Goal: Find specific fact: Find specific fact

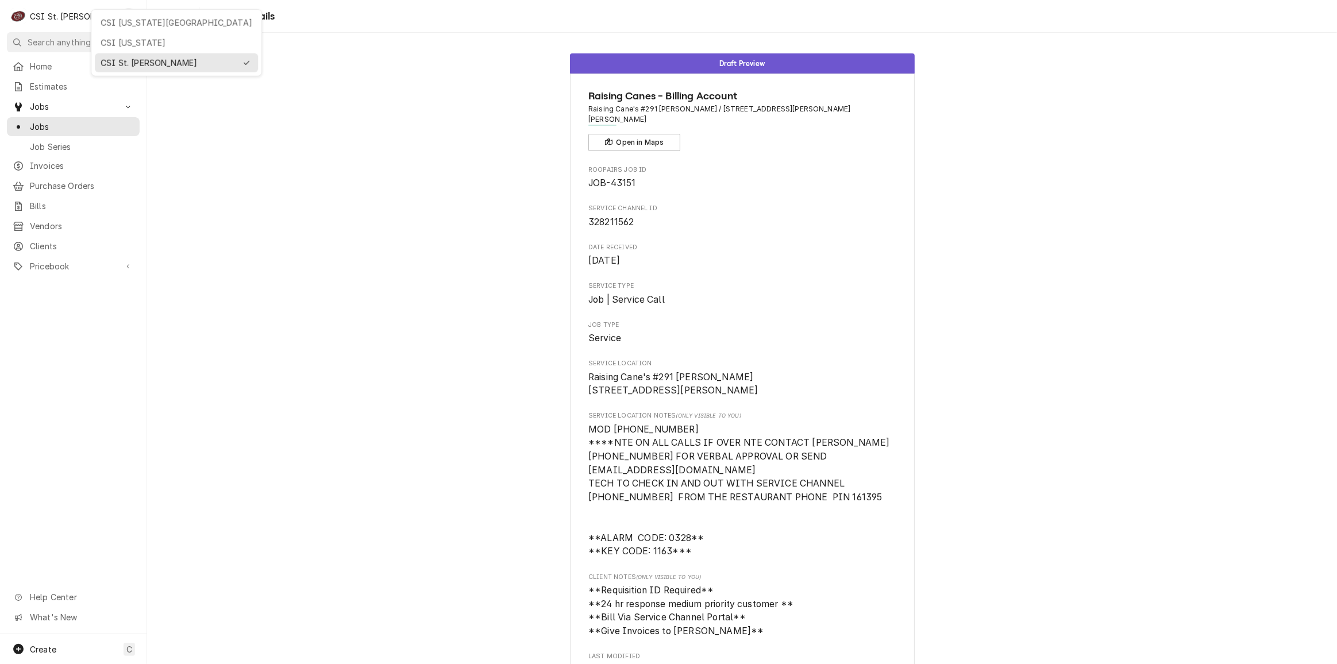
click at [164, 310] on html "C CSI St. Louis KH Search anything Ctrl K Home Estimates Jobs Jobs Job Series I…" at bounding box center [668, 332] width 1337 height 664
click at [34, 242] on span "Clients" at bounding box center [82, 246] width 104 height 12
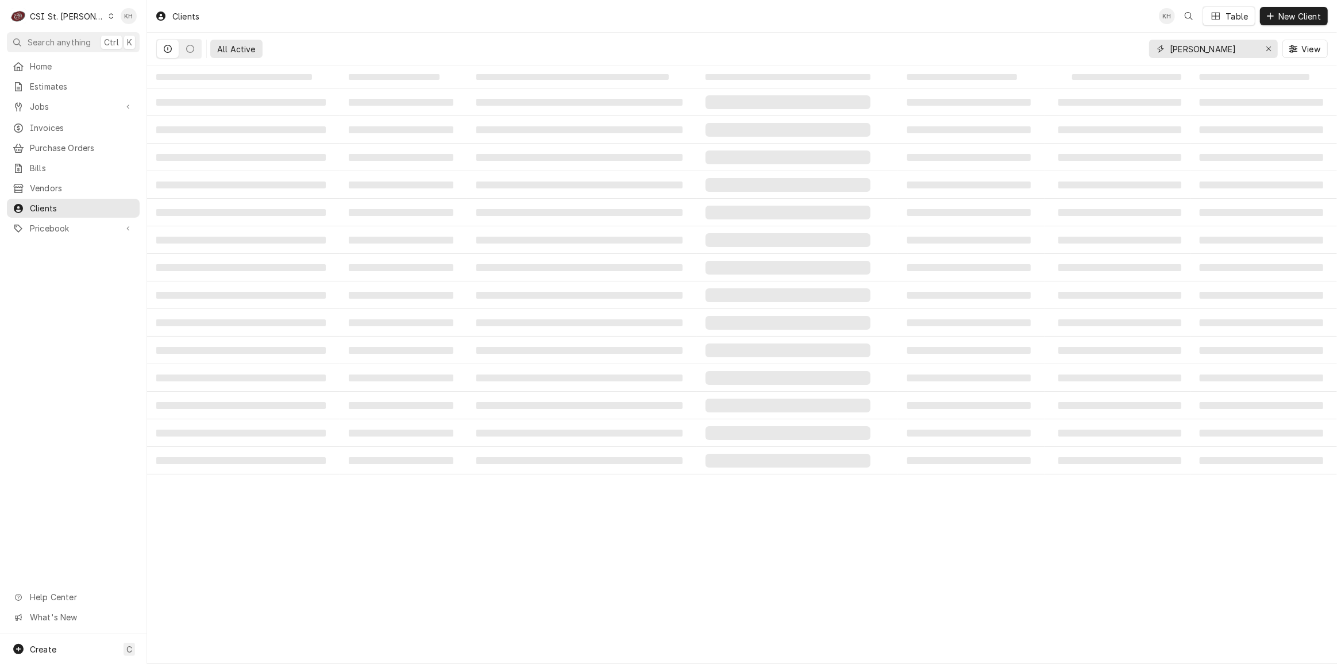
drag, startPoint x: 1202, startPoint y: 48, endPoint x: 1077, endPoint y: 43, distance: 124.8
click at [1077, 43] on div "All Active doyon View" at bounding box center [742, 49] width 1172 height 32
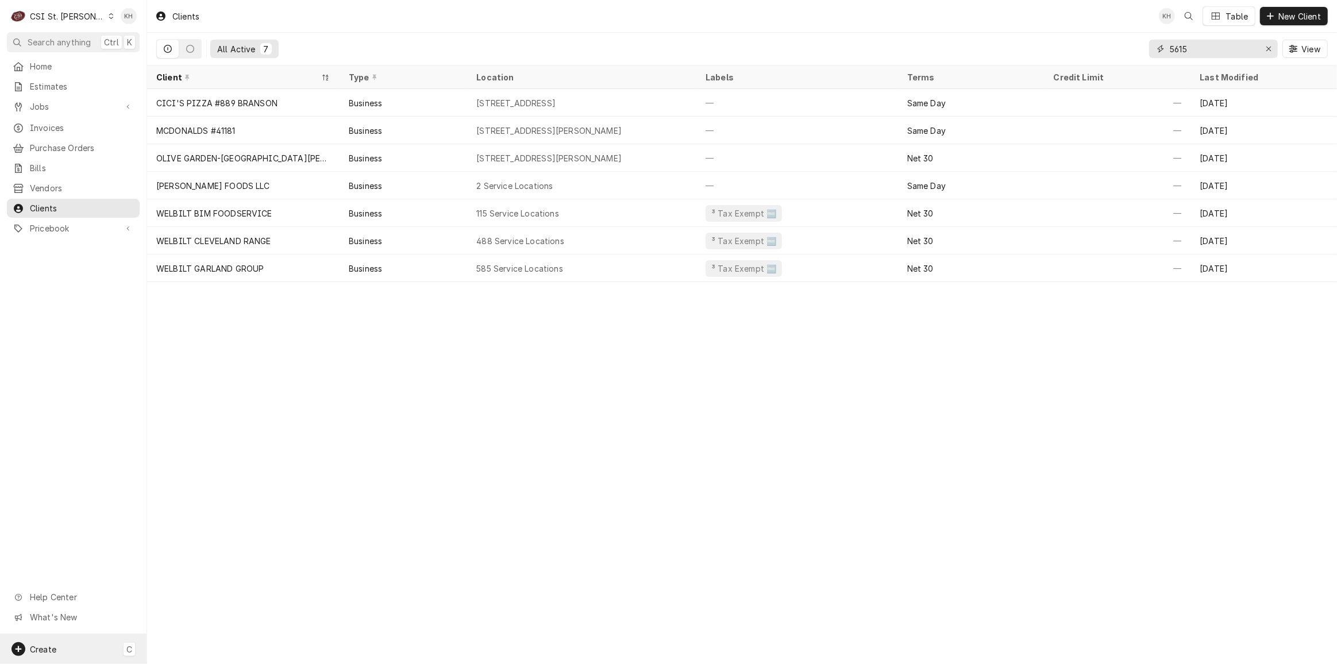
type input "5615"
click at [88, 653] on div "Create C" at bounding box center [73, 649] width 147 height 30
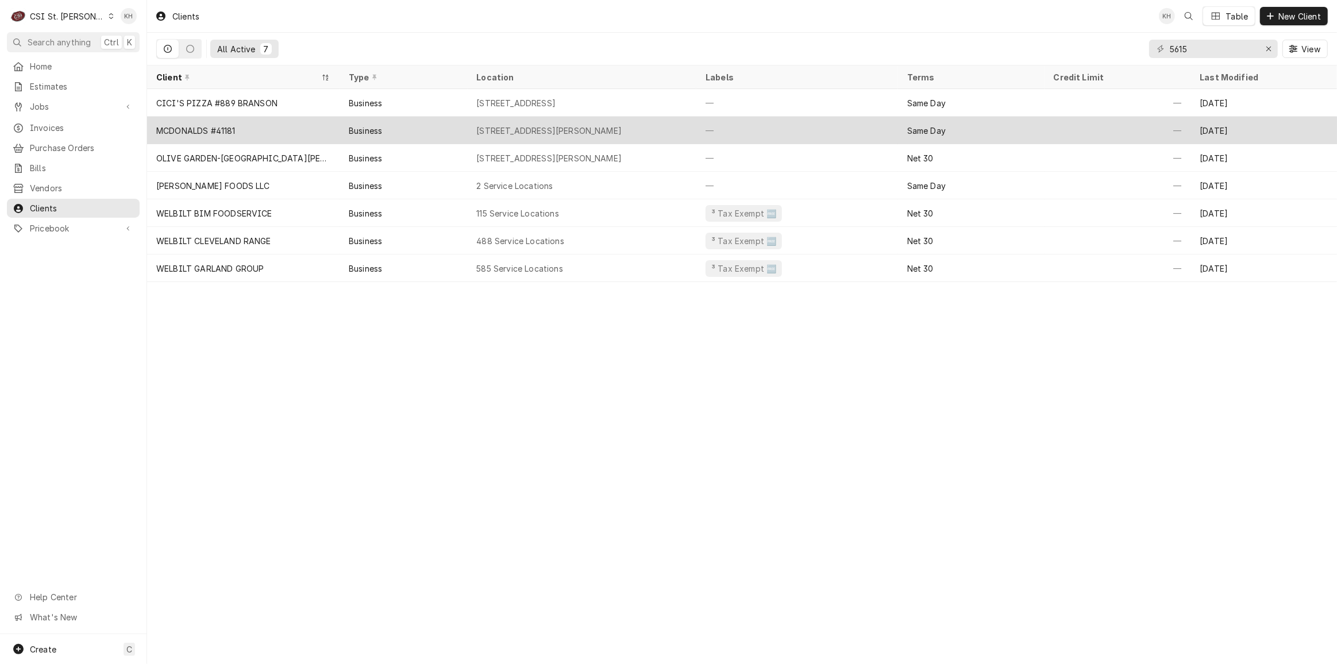
click at [477, 126] on html "C CSI St. Louis KH Search anything Ctrl K Home Estimates Jobs Jobs Job Series I…" at bounding box center [668, 332] width 1337 height 664
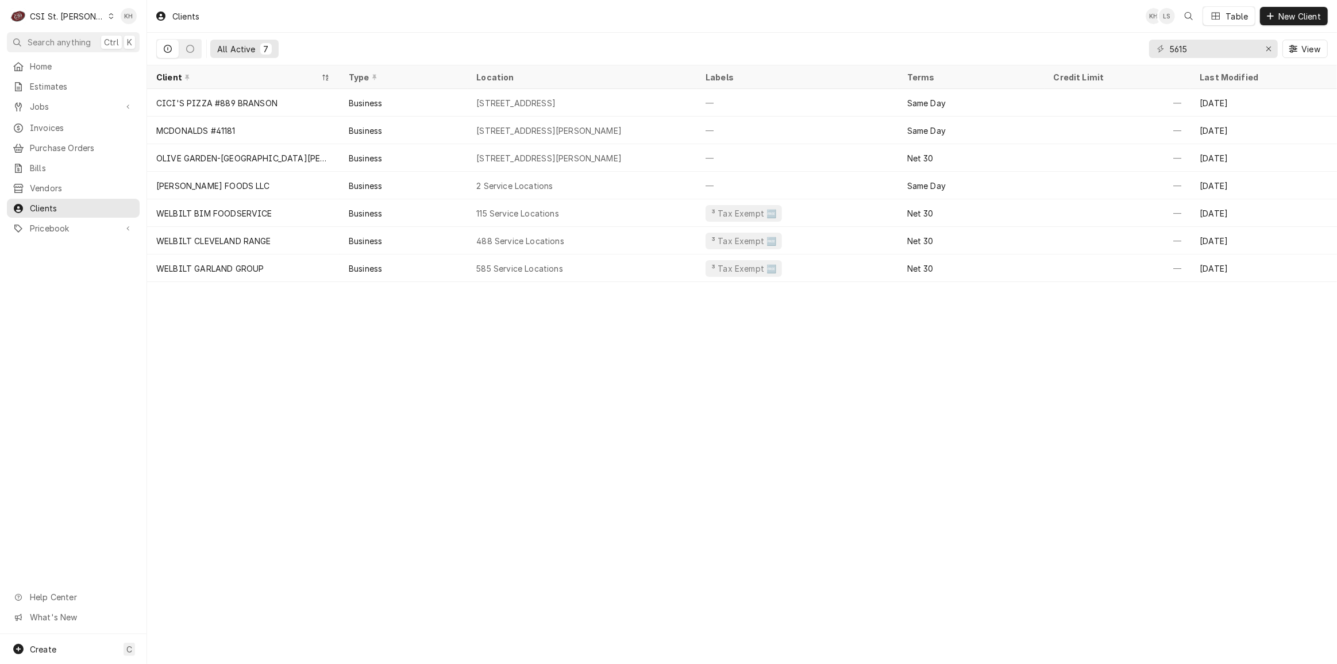
click at [471, 364] on div "Clients KH LS Table New Client All Active 7 5615 View Client Type Location Labe…" at bounding box center [742, 332] width 1190 height 664
click at [90, 102] on span "Jobs" at bounding box center [73, 107] width 87 height 12
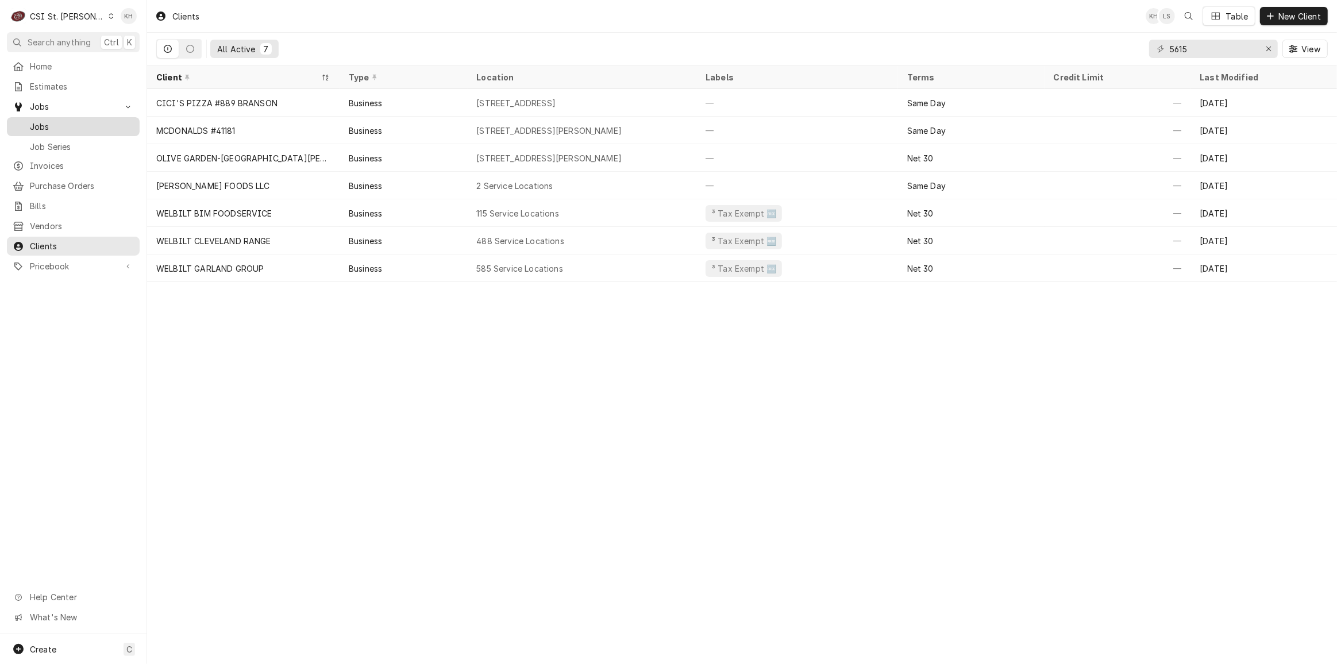
click at [75, 125] on span "Jobs" at bounding box center [82, 127] width 104 height 12
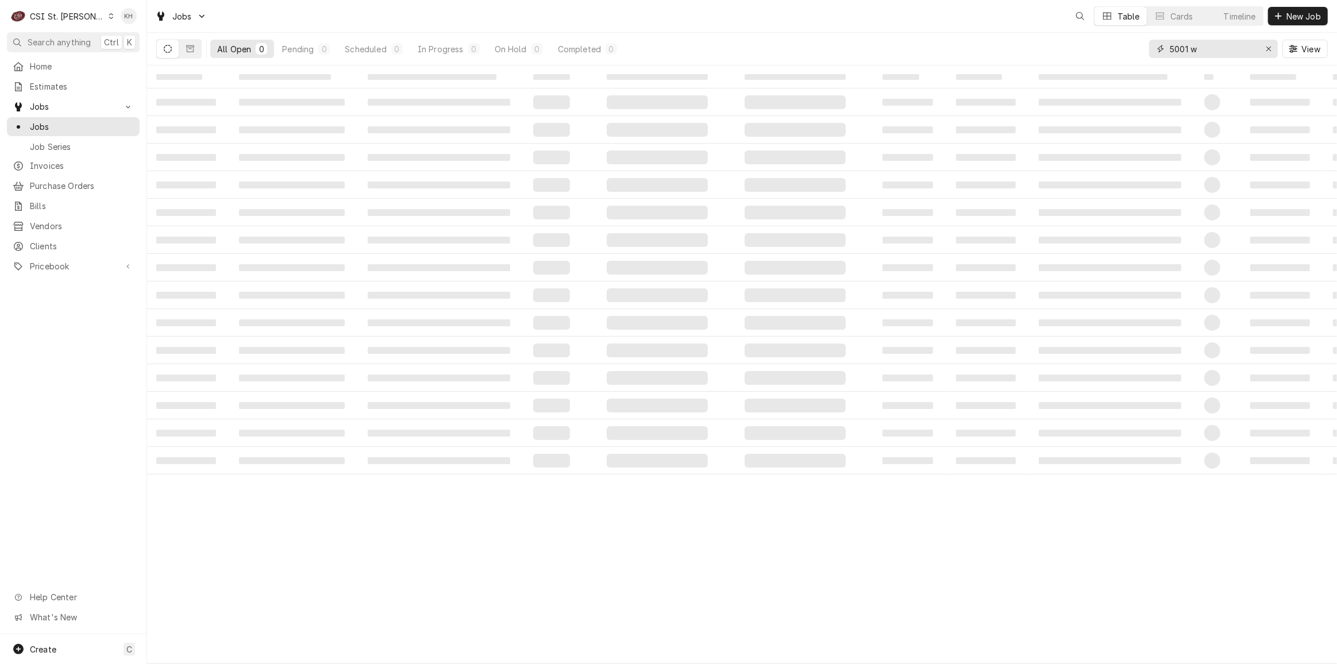
drag, startPoint x: 1219, startPoint y: 50, endPoint x: 1103, endPoint y: 57, distance: 116.3
click at [1103, 57] on div "All Open 0 Pending 0 Scheduled 0 In Progress 0 On Hold 0 Completed 0 5001 w View" at bounding box center [742, 49] width 1172 height 32
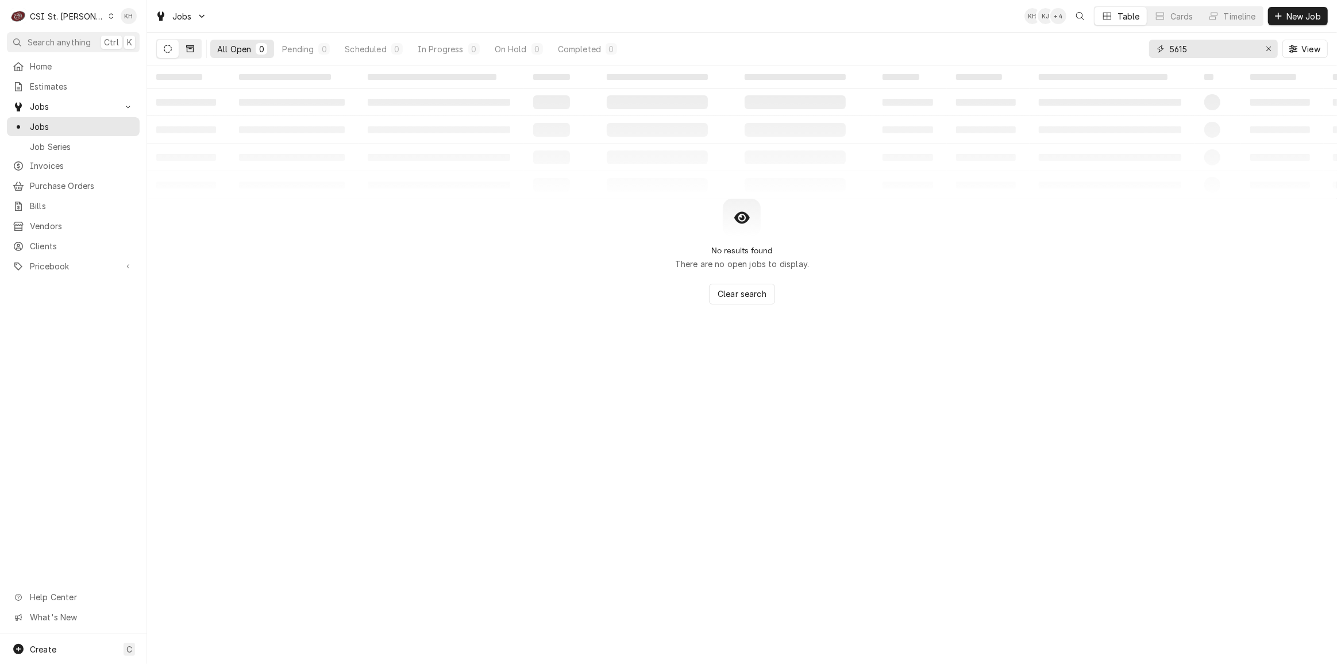
type input "5615"
click at [190, 45] on icon "Dynamic Content Wrapper" at bounding box center [190, 49] width 8 height 8
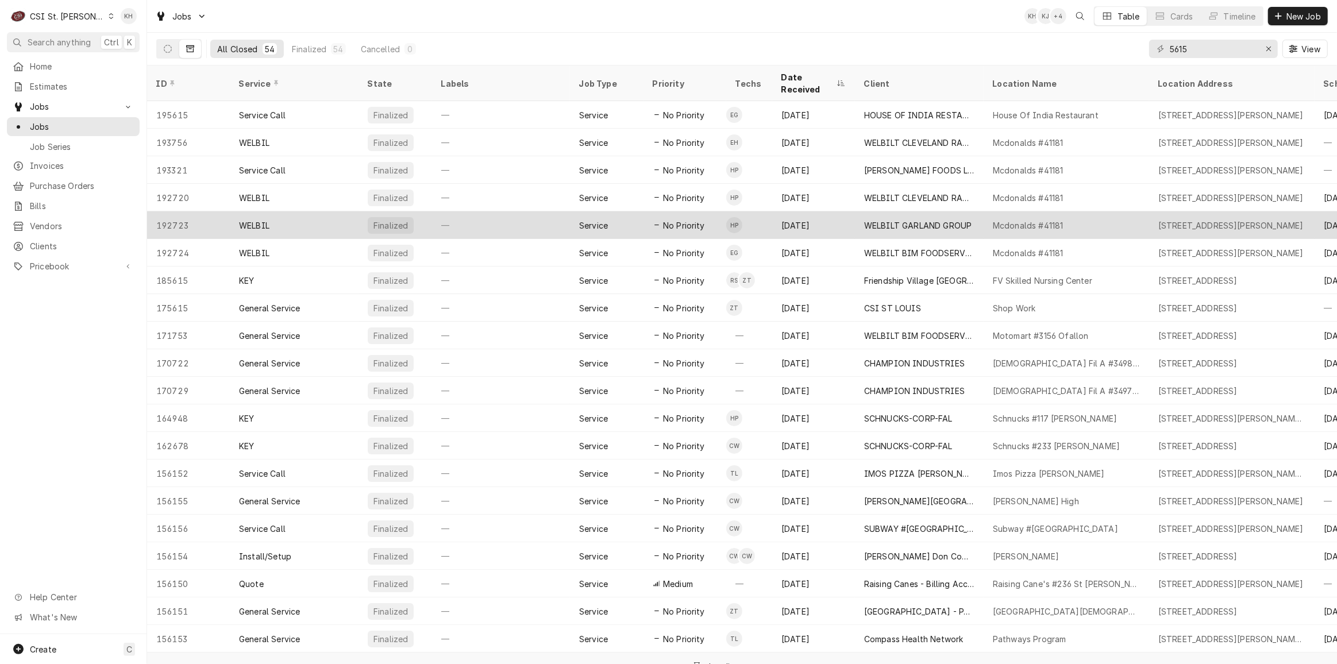
click at [964, 220] on div "WELBILT GARLAND GROUP" at bounding box center [917, 226] width 107 height 12
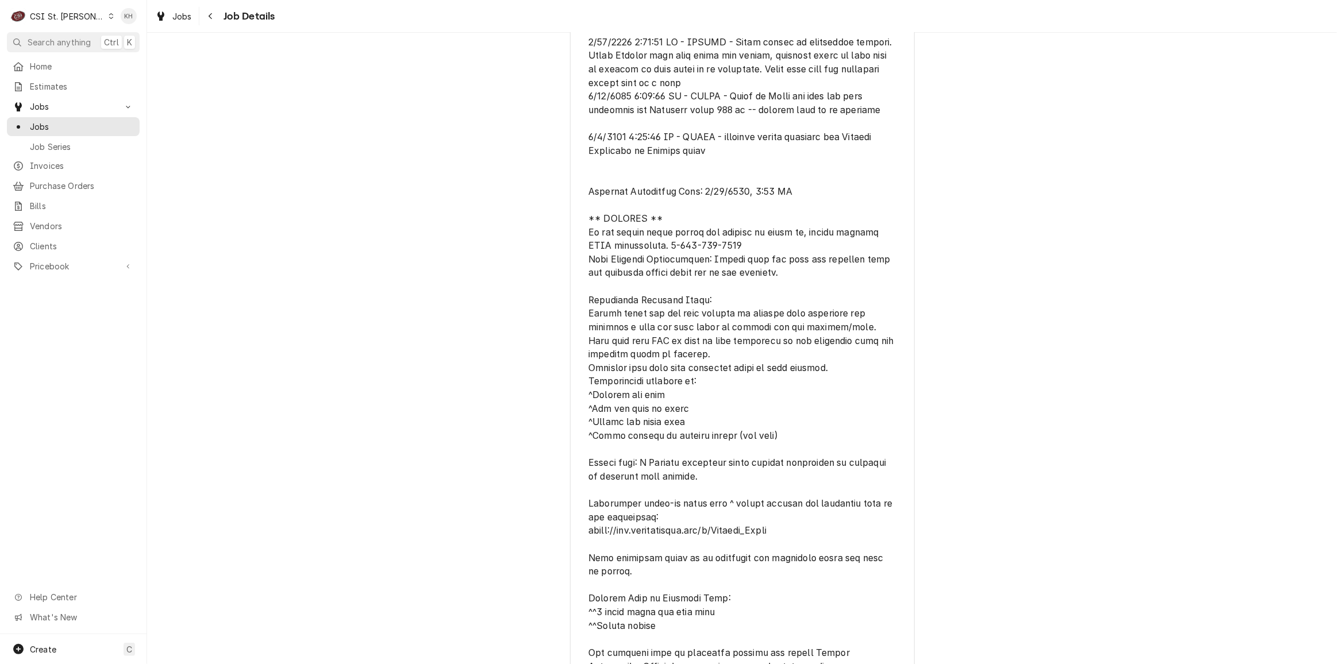
scroll to position [626, 0]
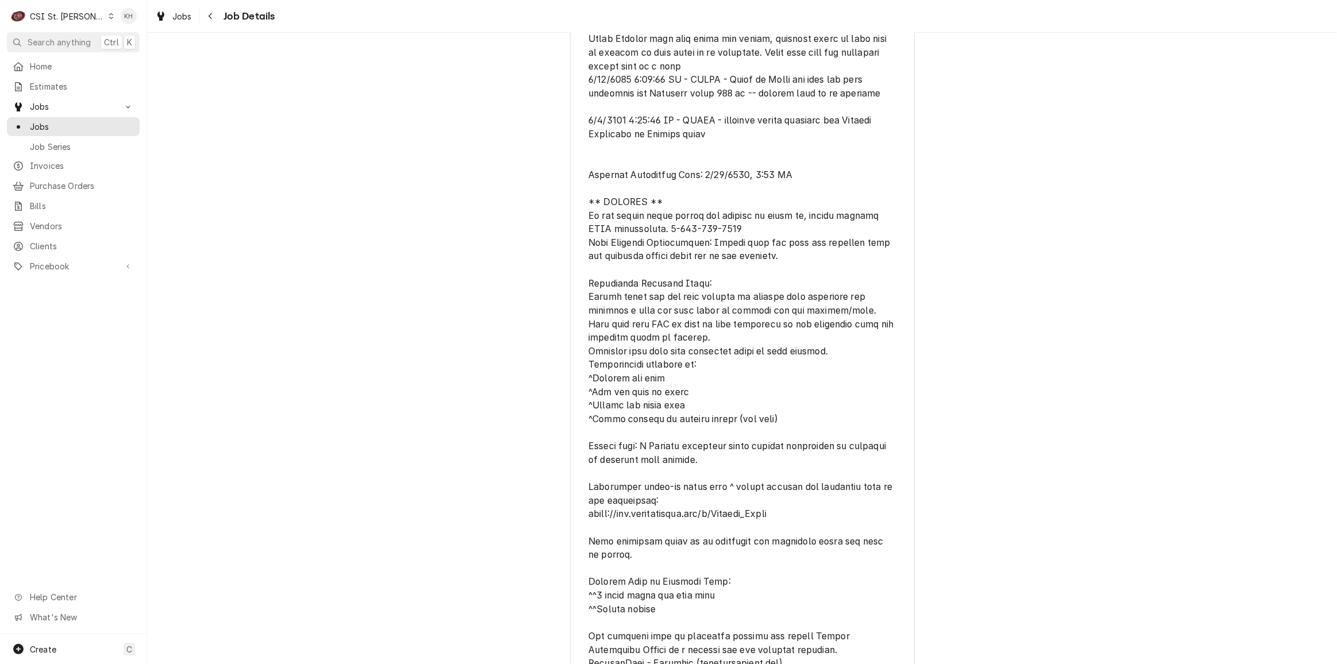
click at [717, 456] on span "Reason For Call" at bounding box center [742, 616] width 308 height 1192
click at [698, 480] on span "Reason For Call" at bounding box center [741, 616] width 307 height 1195
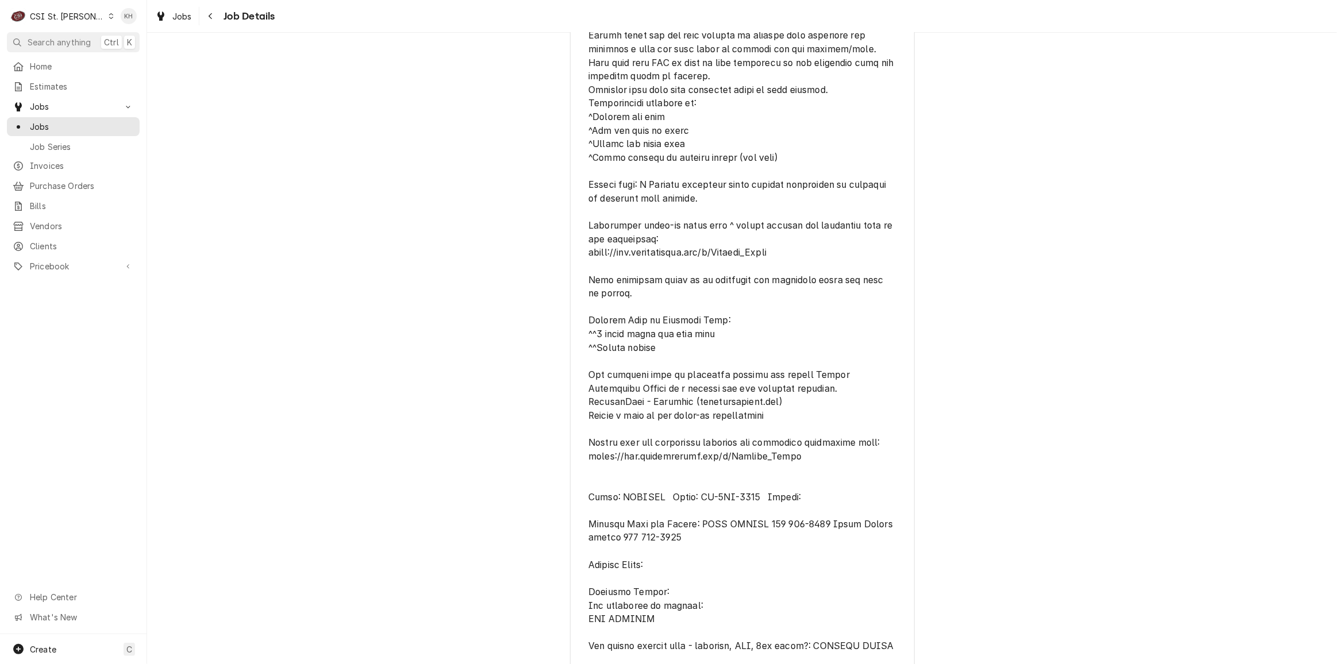
scroll to position [940, 0]
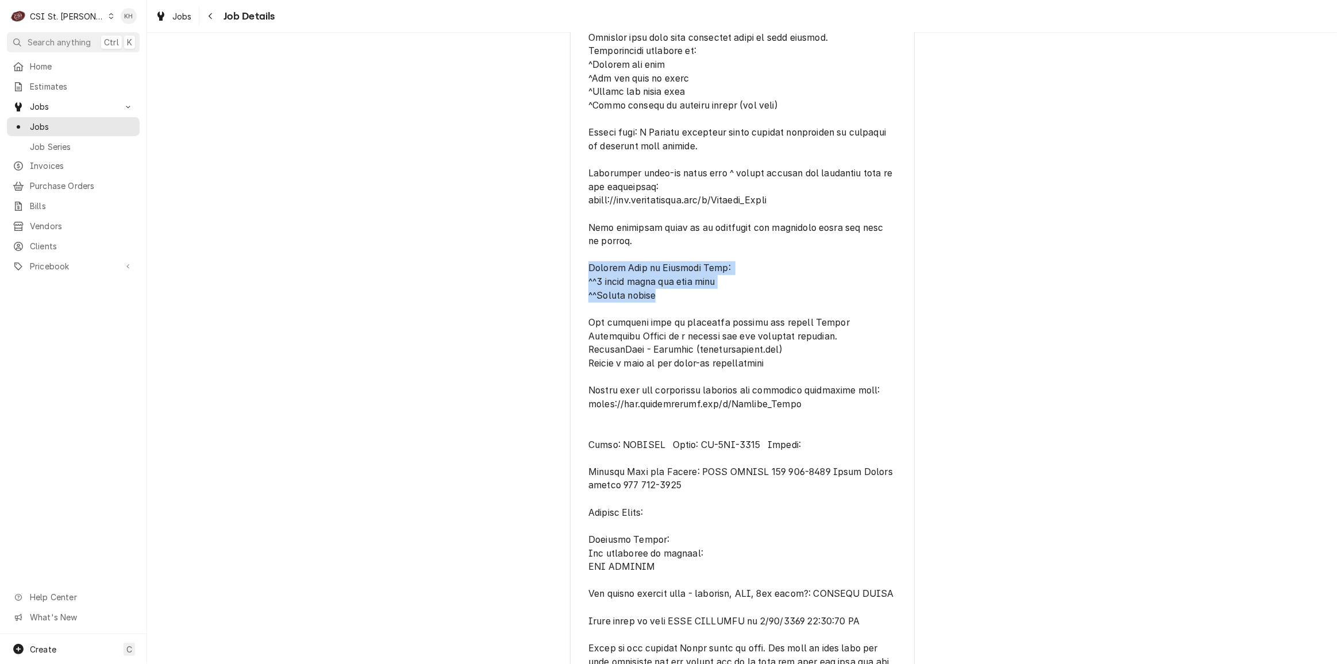
drag, startPoint x: 662, startPoint y: 308, endPoint x: 567, endPoint y: 282, distance: 99.0
click at [570, 282] on div "WELBILT GARLAND GROUP Mcdonalds #41181 / 5615 E Saint Charles Rd, Columbia, MO …" at bounding box center [742, 294] width 345 height 2323
click at [677, 308] on span "Reason For Call" at bounding box center [741, 302] width 307 height 1195
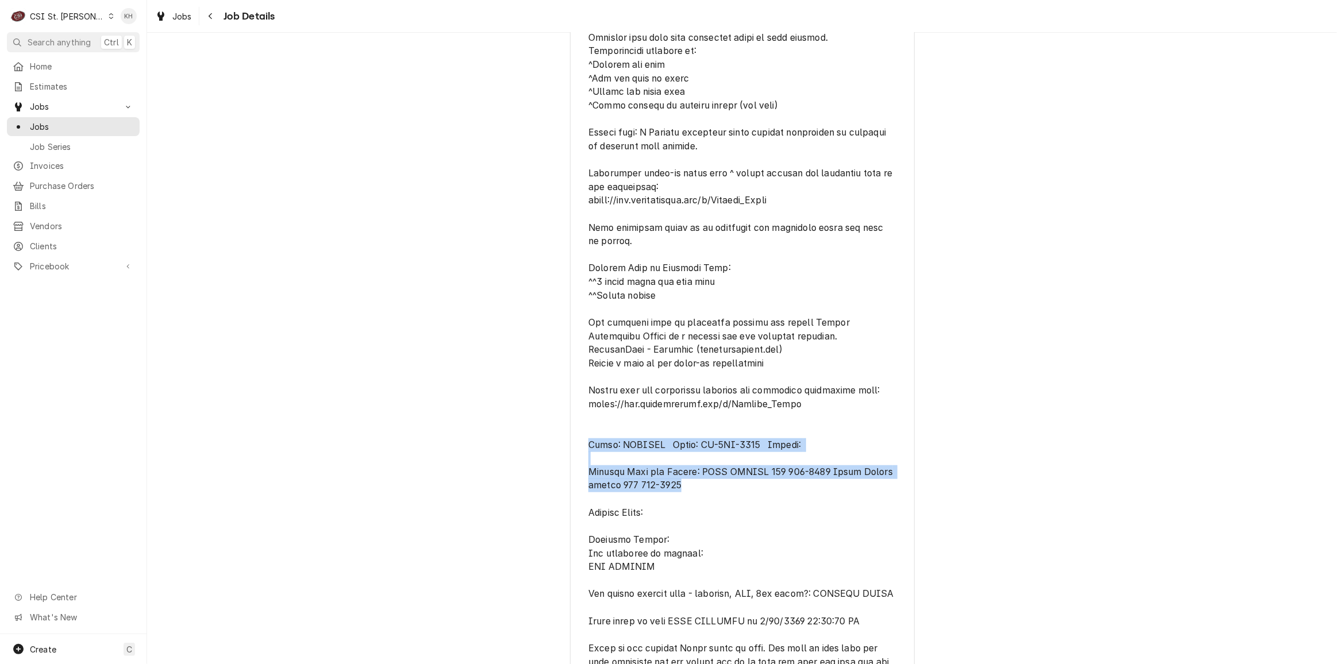
drag, startPoint x: 713, startPoint y: 500, endPoint x: 572, endPoint y: 460, distance: 146.4
click at [572, 460] on div "WELBILT GARLAND GROUP Mcdonalds #41181 / 5615 E Saint Charles Rd, Columbia, MO …" at bounding box center [742, 294] width 345 height 2323
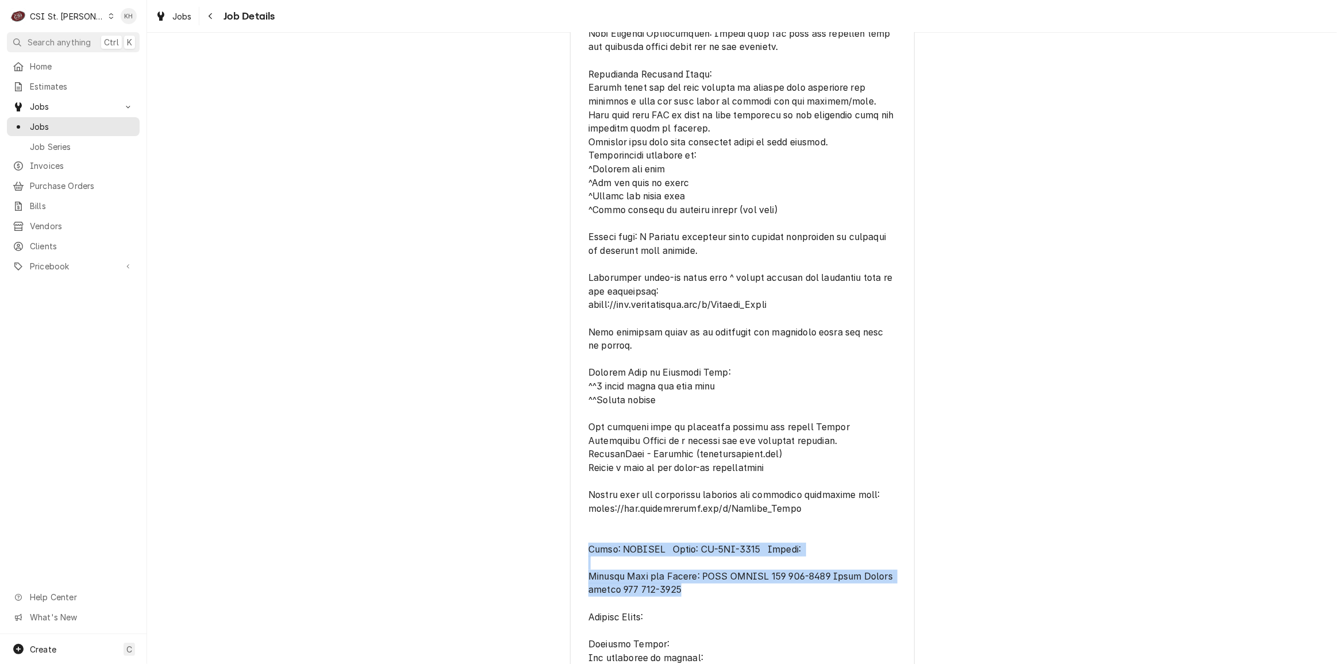
click at [480, 569] on div "Completed and Invoiced WELBILT GARLAND GROUP Mcdonalds #41181 / 5615 E Saint Ch…" at bounding box center [742, 390] width 1190 height 2362
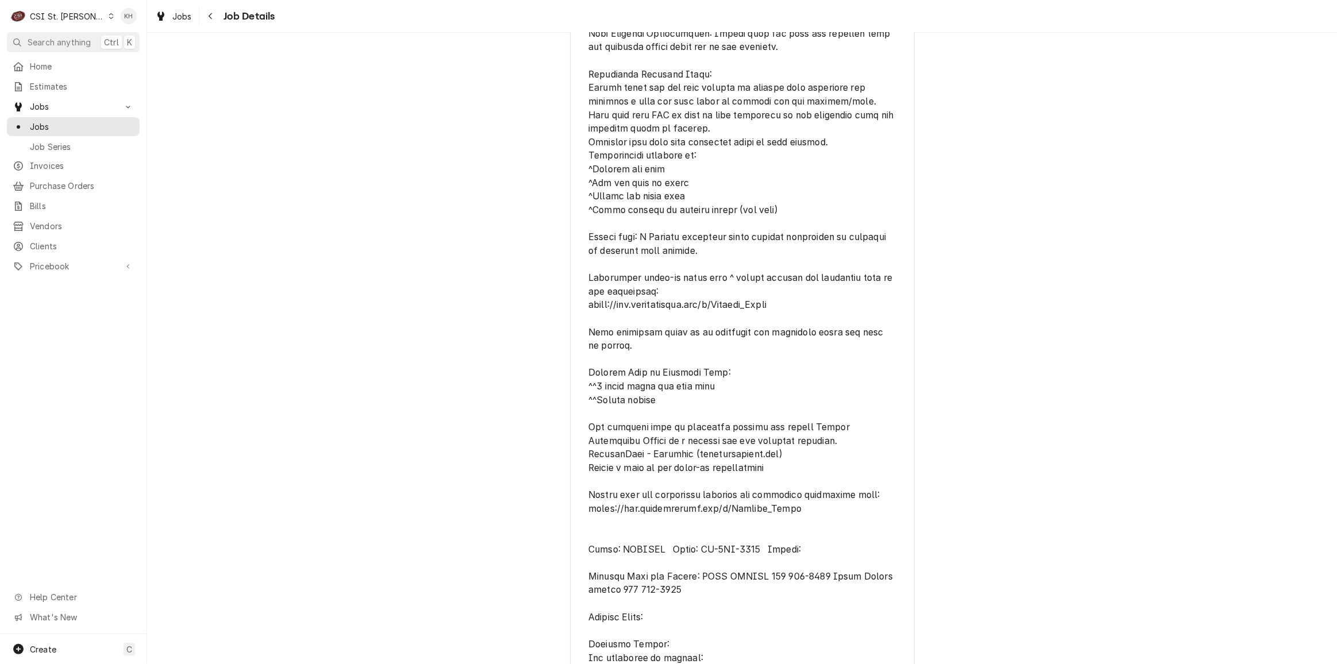
click at [1073, 371] on div "Completed and Invoiced WELBILT GARLAND GROUP Mcdonalds #41181 / 5615 E Saint Ch…" at bounding box center [742, 390] width 1190 height 2362
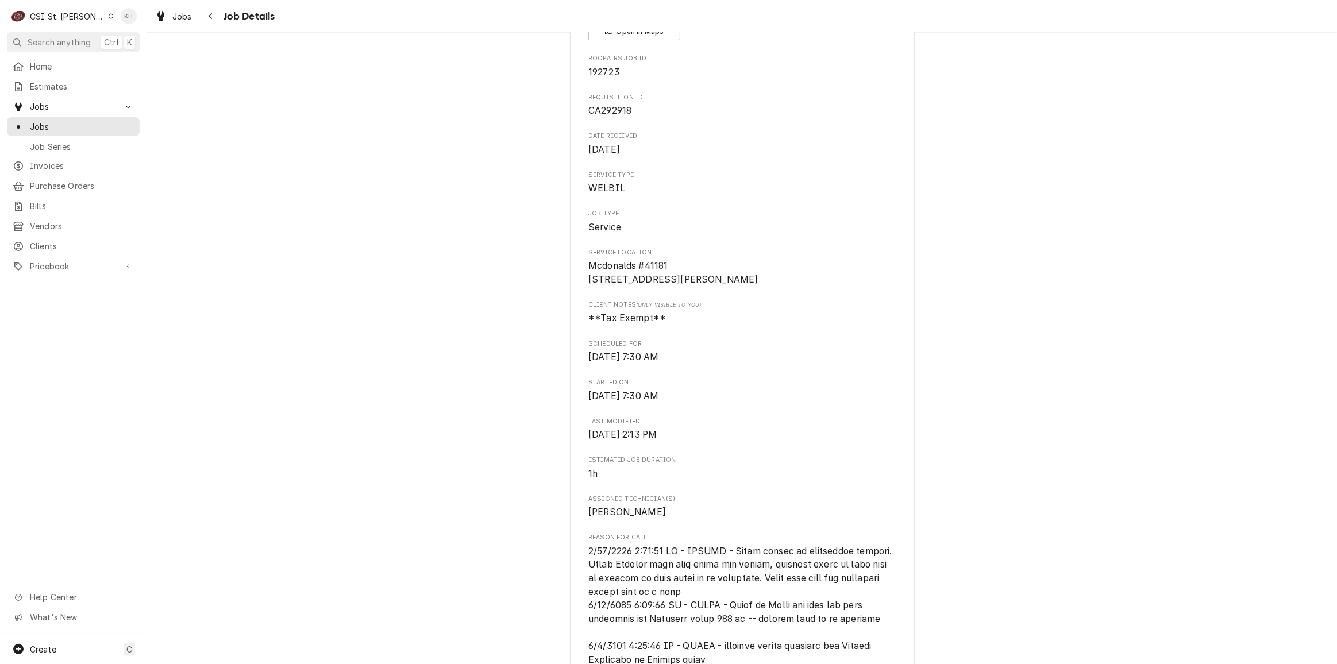
scroll to position [0, 0]
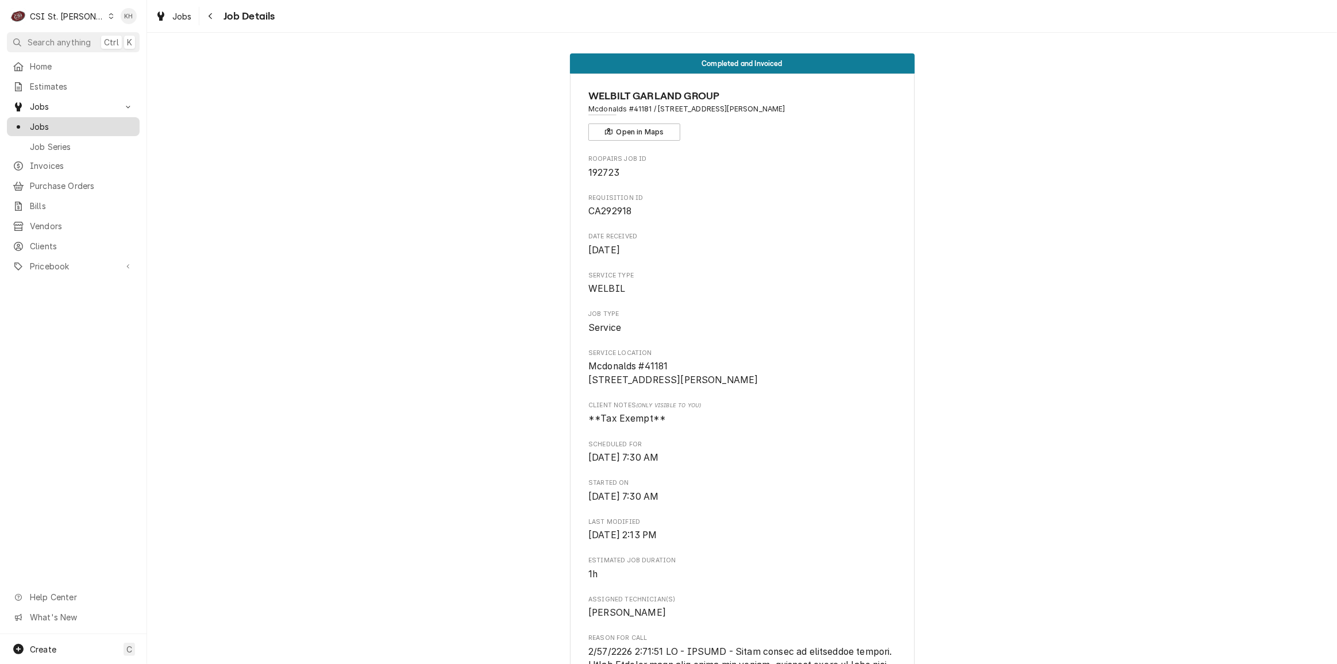
click at [71, 124] on span "Jobs" at bounding box center [82, 127] width 104 height 12
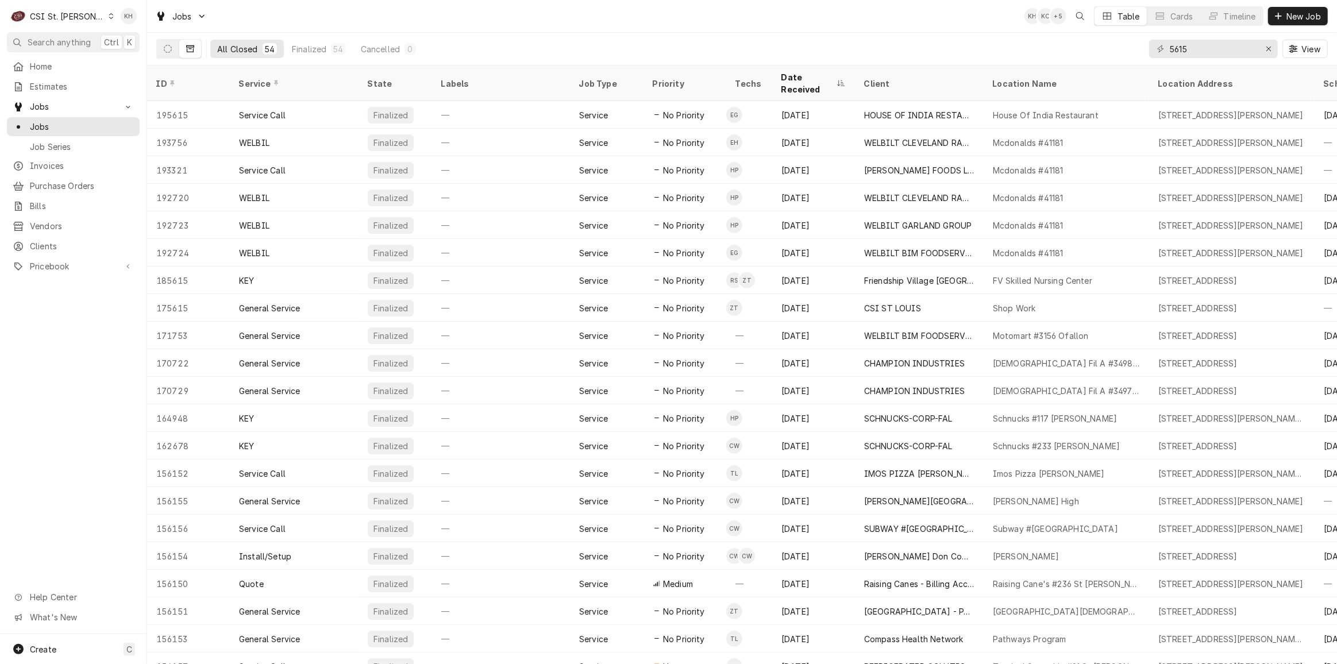
click at [64, 16] on div "CSI St. [PERSON_NAME]" at bounding box center [67, 16] width 75 height 12
click at [112, 29] on div "CSI Kansas City" at bounding box center [176, 22] width 163 height 19
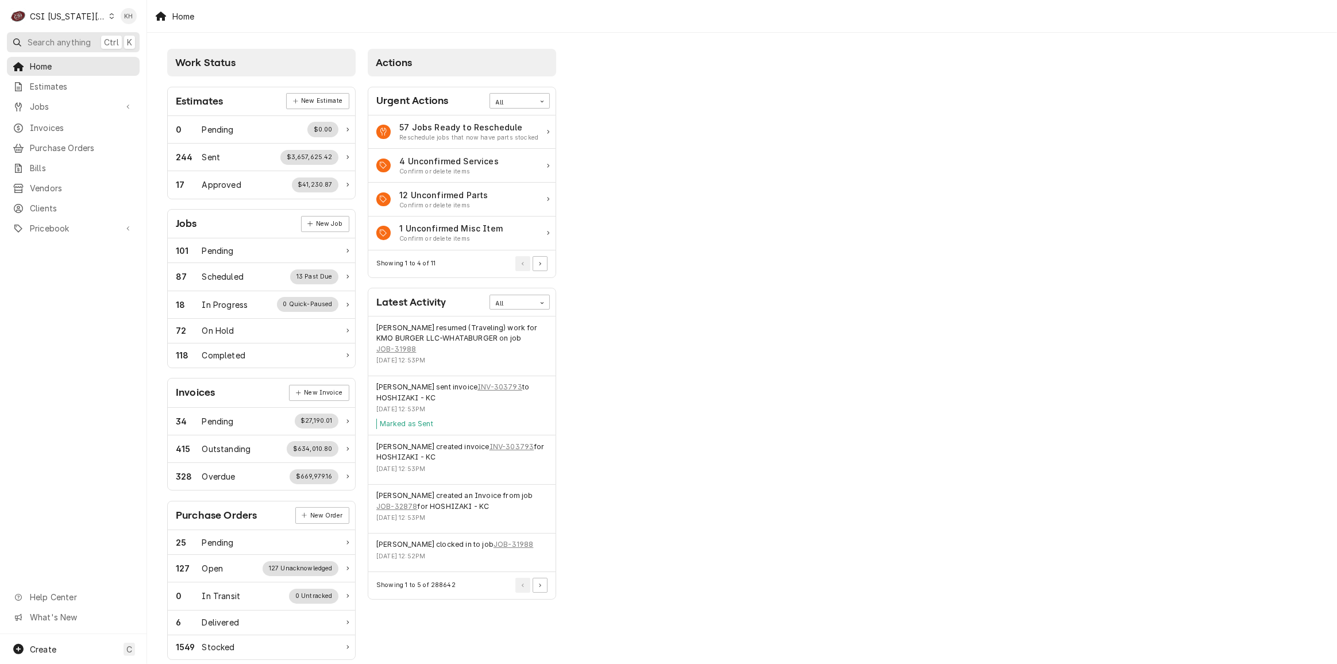
click at [76, 39] on span "Search anything" at bounding box center [59, 42] width 63 height 12
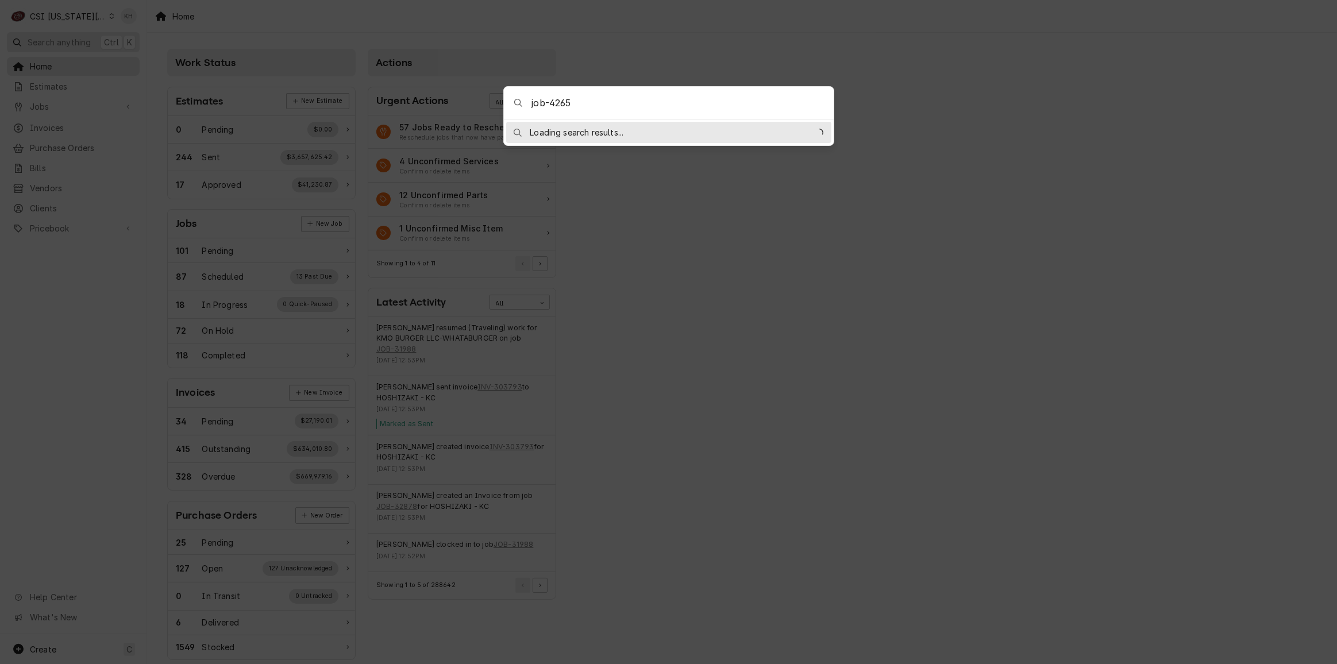
type input "job-42651"
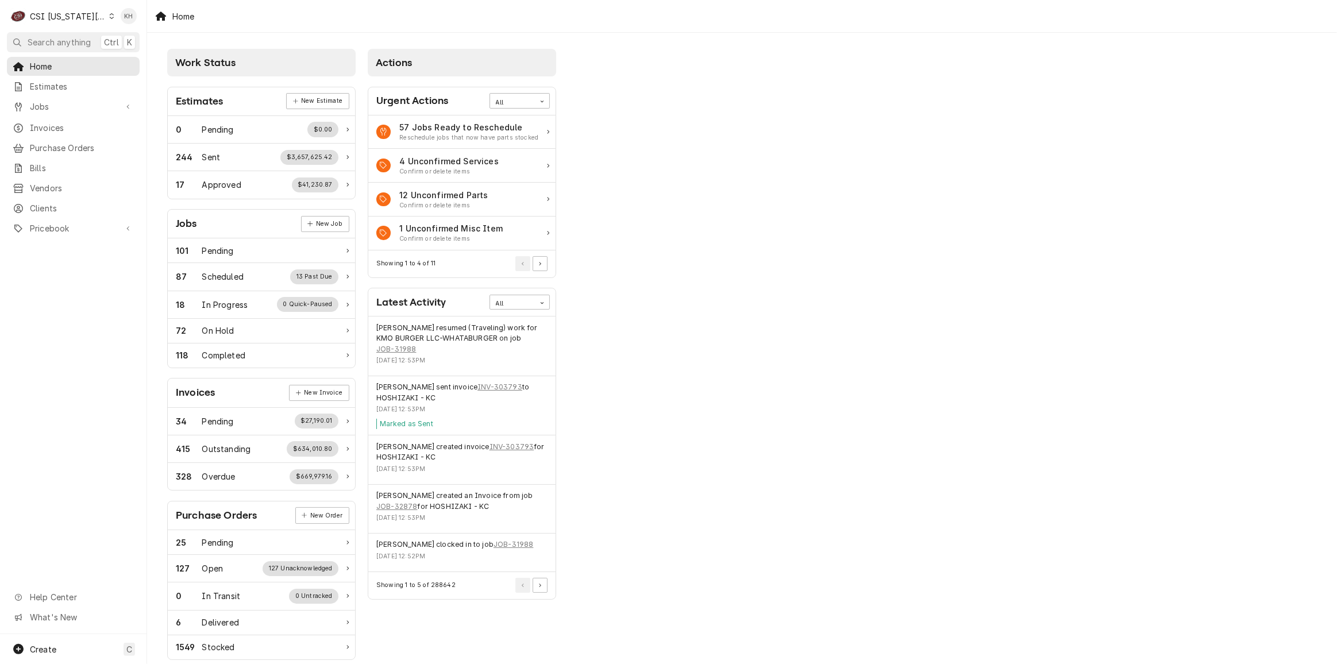
click at [967, 143] on body "C CSI Kansas City KH Search anything Ctrl K Home Estimates Jobs Jobs Job Series…" at bounding box center [668, 332] width 1337 height 664
click at [74, 19] on div "CSI [US_STATE][GEOGRAPHIC_DATA]" at bounding box center [68, 16] width 76 height 12
click at [111, 56] on div "CSI St. [PERSON_NAME]" at bounding box center [197, 63] width 175 height 14
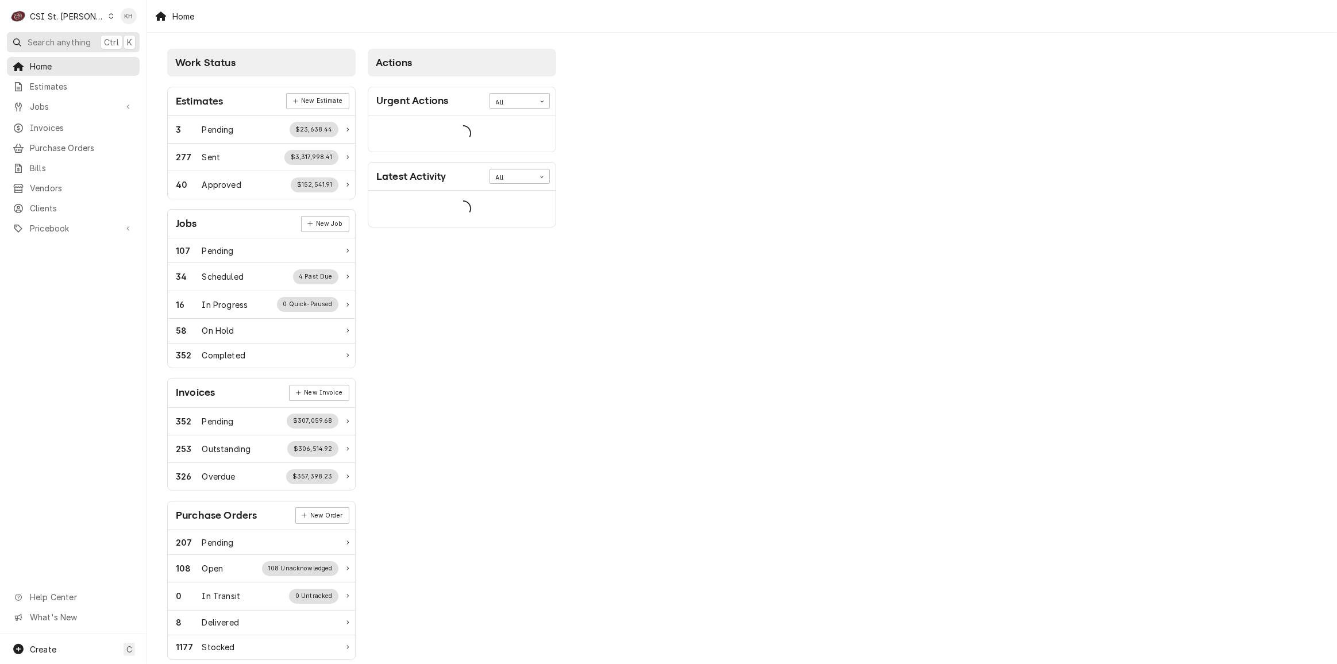
click at [79, 45] on span "Search anything" at bounding box center [59, 42] width 63 height 12
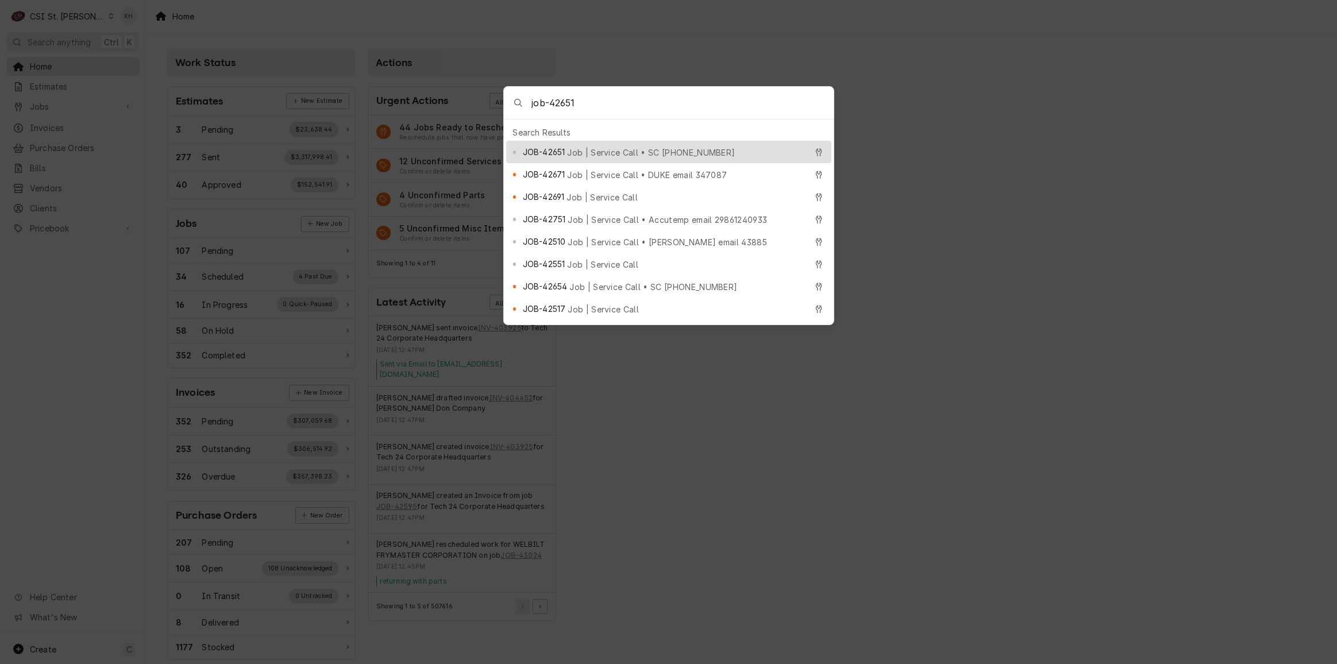
type input "job-42651"
click at [623, 151] on span "Job | Service Call • SC [PHONE_NUMBER]" at bounding box center [651, 153] width 168 height 12
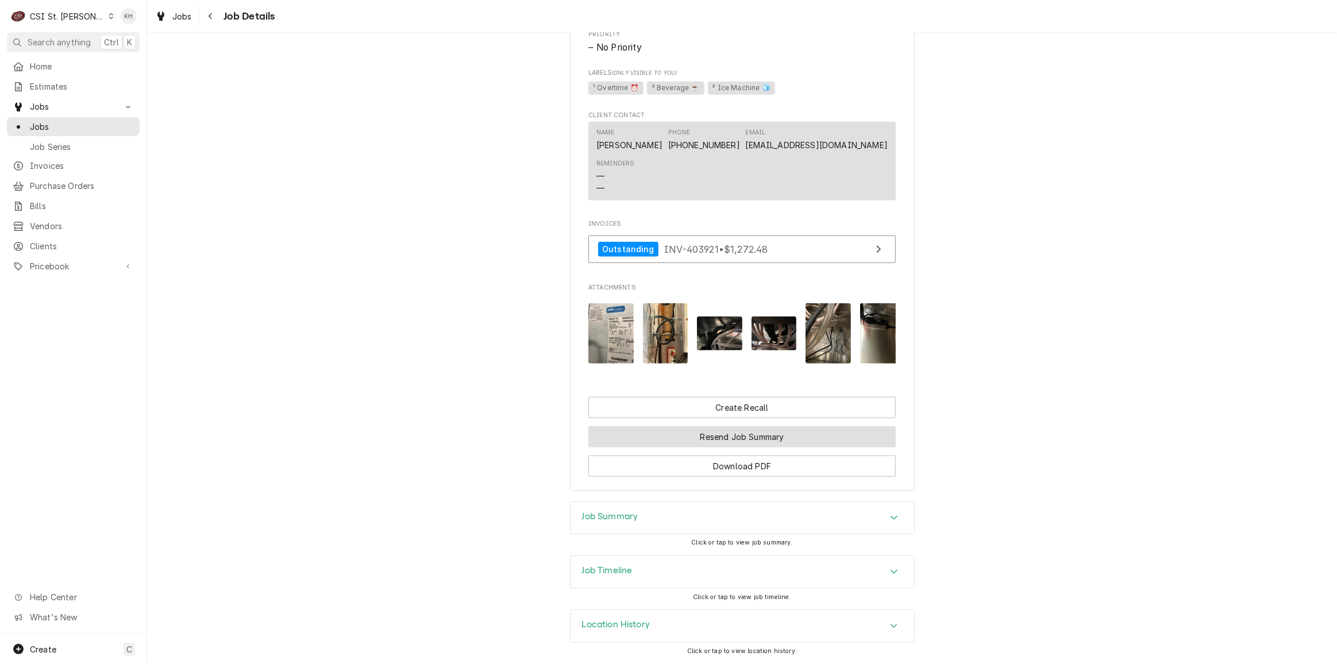
scroll to position [956, 0]
click at [629, 579] on div "Job Timeline" at bounding box center [607, 572] width 51 height 14
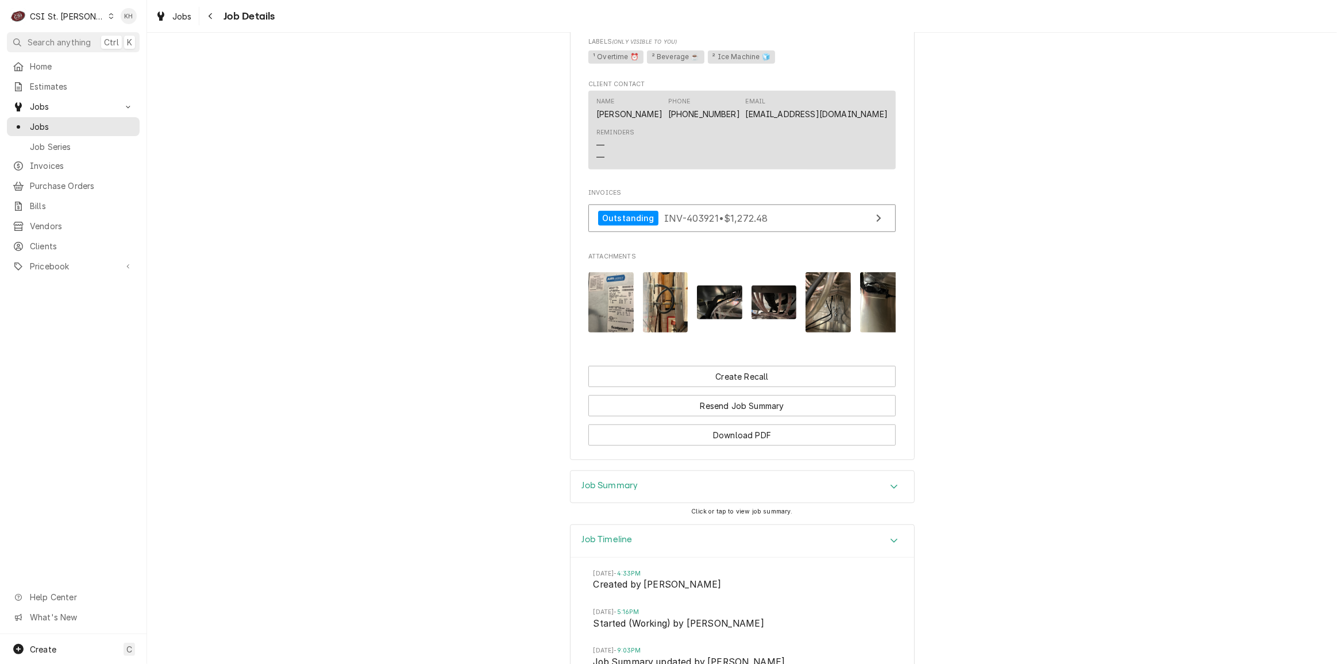
scroll to position [654, 0]
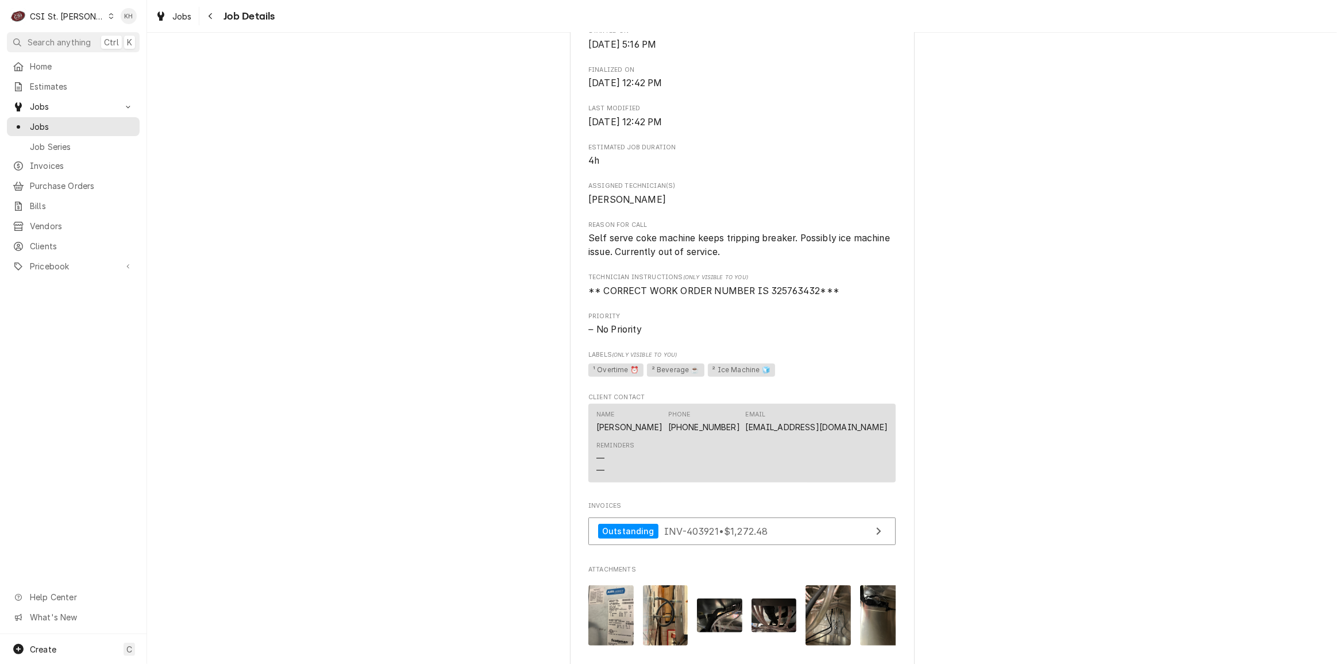
click at [786, 297] on span "** CORRECT WORK ORDER NUMBER IS 325763432***" at bounding box center [713, 291] width 251 height 11
click at [787, 297] on span "** CORRECT WORK ORDER NUMBER IS 325763432***" at bounding box center [713, 291] width 251 height 11
copy span "325763432"
